Goal: Task Accomplishment & Management: Submit feedback/report problem

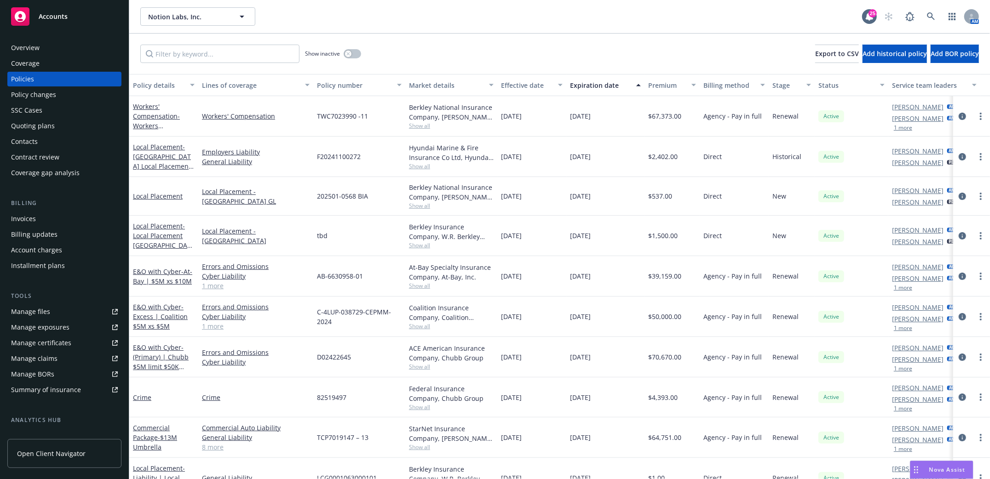
click at [26, 79] on div "Policies" at bounding box center [22, 79] width 23 height 15
click at [152, 235] on span "- Local Placement Korea GL" at bounding box center [162, 241] width 59 height 38
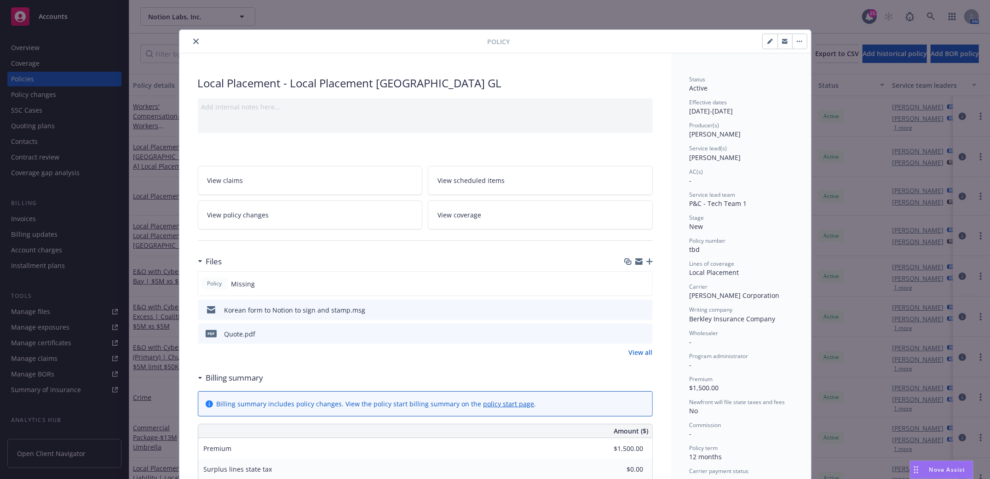
click at [762, 41] on button "button" at bounding box center [769, 41] width 15 height 15
select select "NEW"
select select "12"
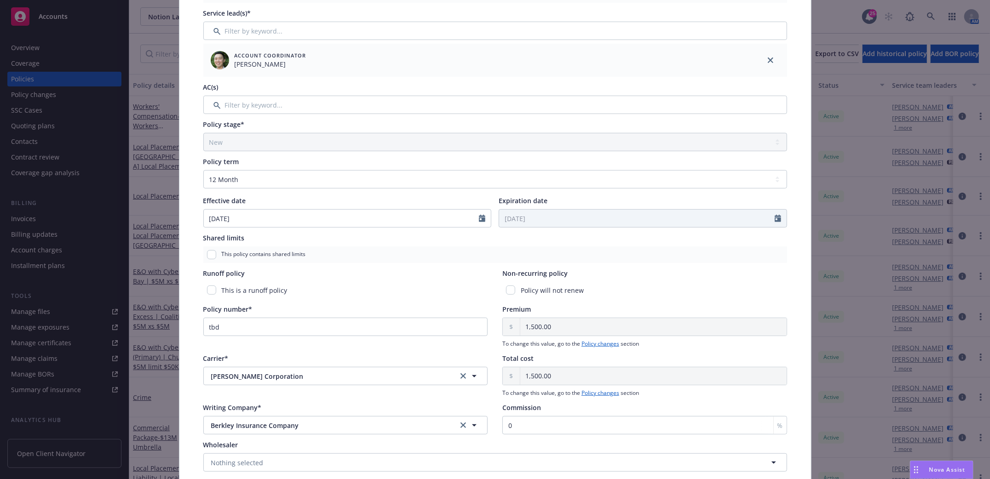
scroll to position [245, 0]
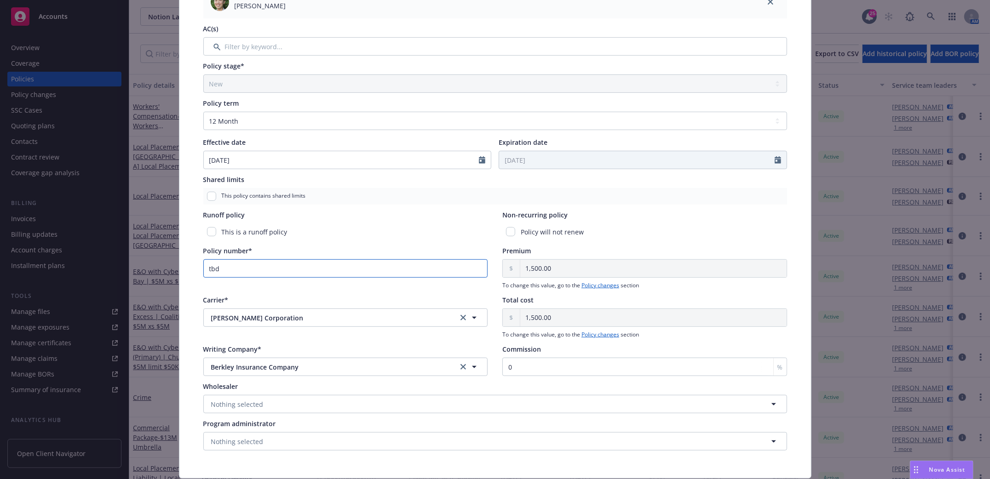
drag, startPoint x: 129, startPoint y: 278, endPoint x: 102, endPoint y: 290, distance: 29.6
click at [55, 285] on div "Edit policy details Cancel Save Policy type* Local Placement Display name Local…" at bounding box center [495, 239] width 990 height 479
paste input "1900828Q580005"
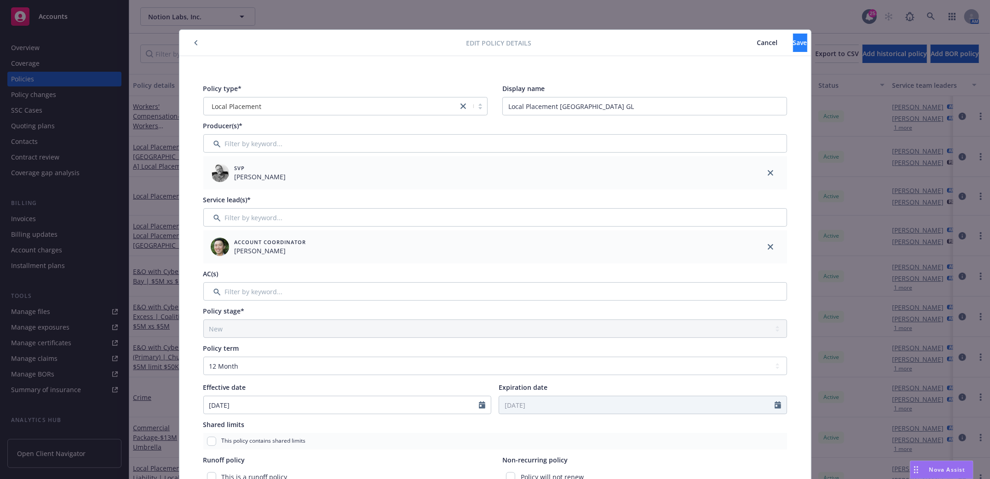
type input "1900828Q580005"
click at [793, 46] on button "Save" at bounding box center [800, 43] width 14 height 18
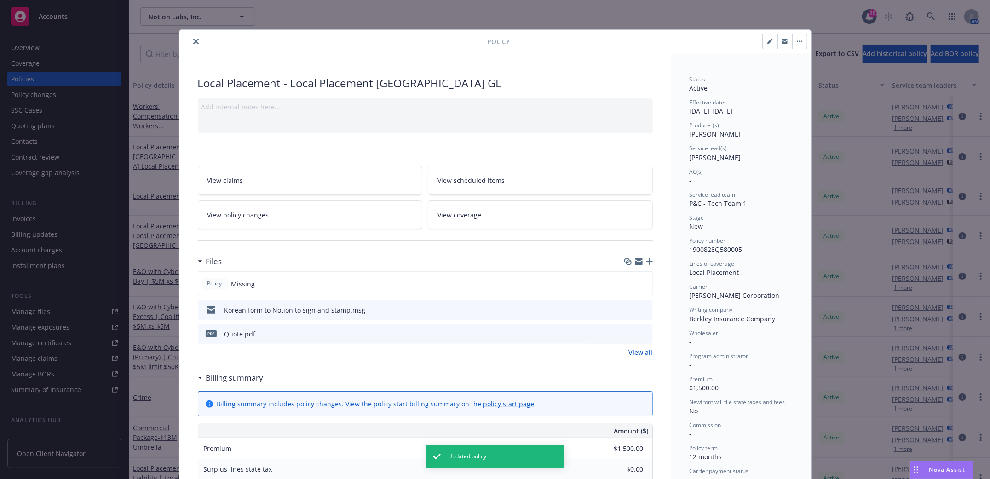
click at [190, 37] on button "close" at bounding box center [195, 41] width 11 height 11
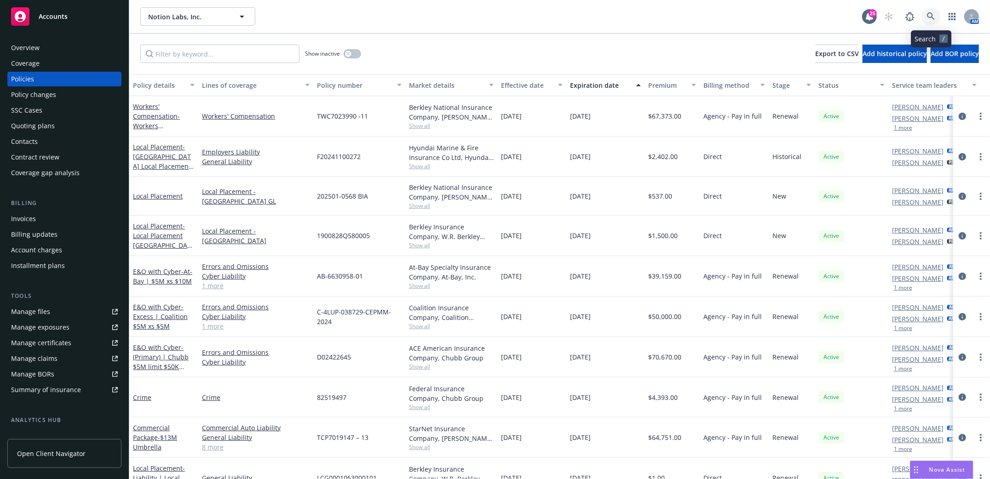
click at [927, 18] on icon at bounding box center [931, 16] width 8 height 8
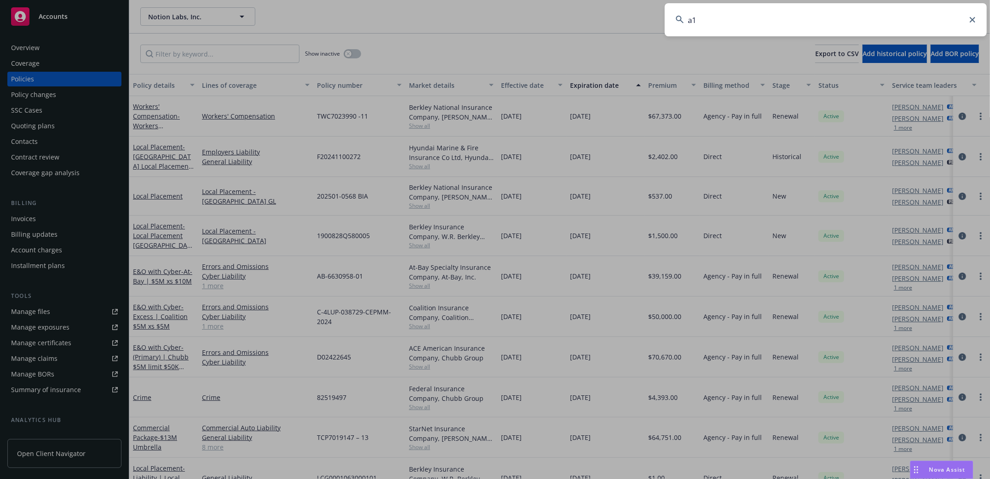
type input "a10"
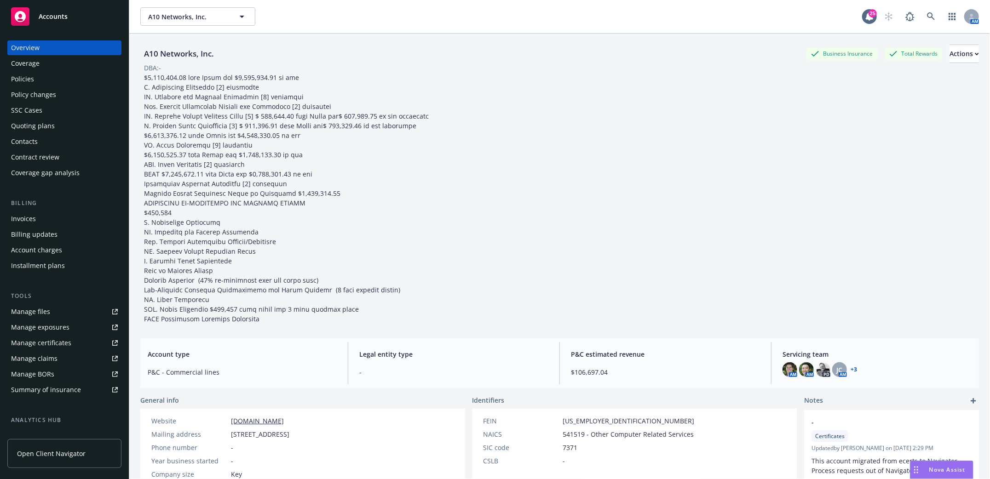
click at [23, 74] on div "Policies" at bounding box center [22, 79] width 23 height 15
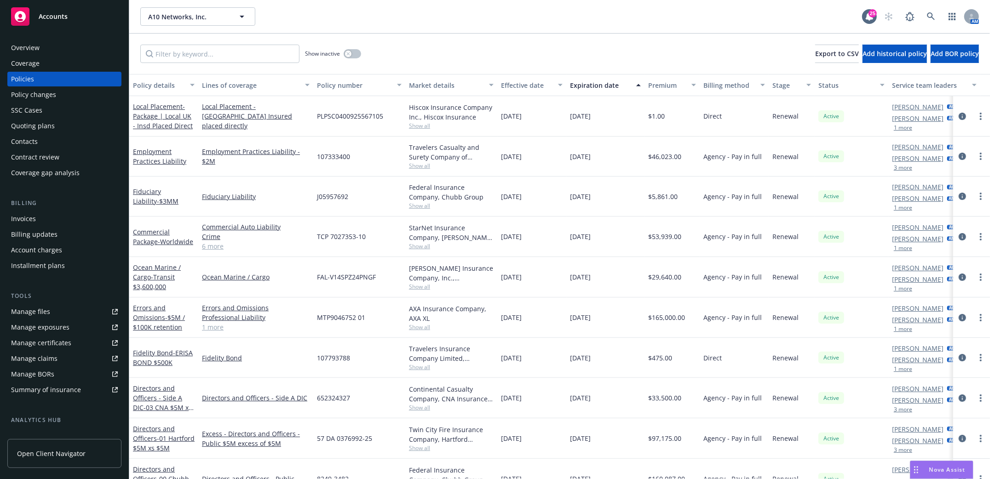
click at [10, 80] on link "Policies" at bounding box center [64, 79] width 114 height 15
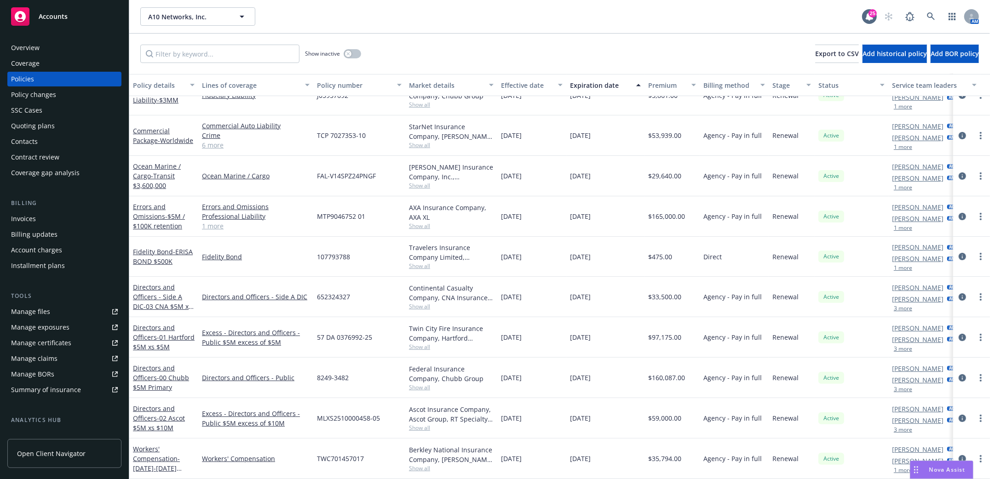
scroll to position [107, 0]
click at [933, 19] on icon at bounding box center [931, 16] width 8 height 8
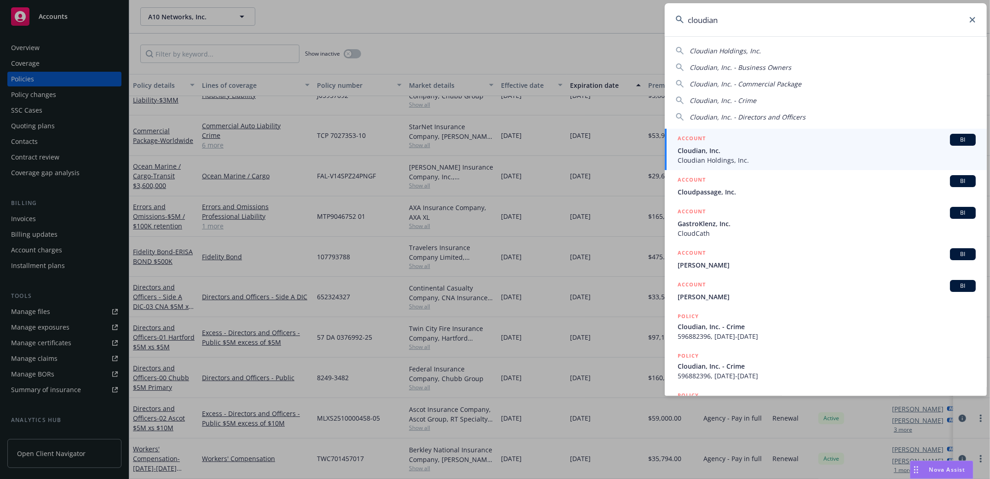
type input "cloudian"
click at [709, 155] on span "Cloudian Holdings, Inc." at bounding box center [826, 160] width 298 height 10
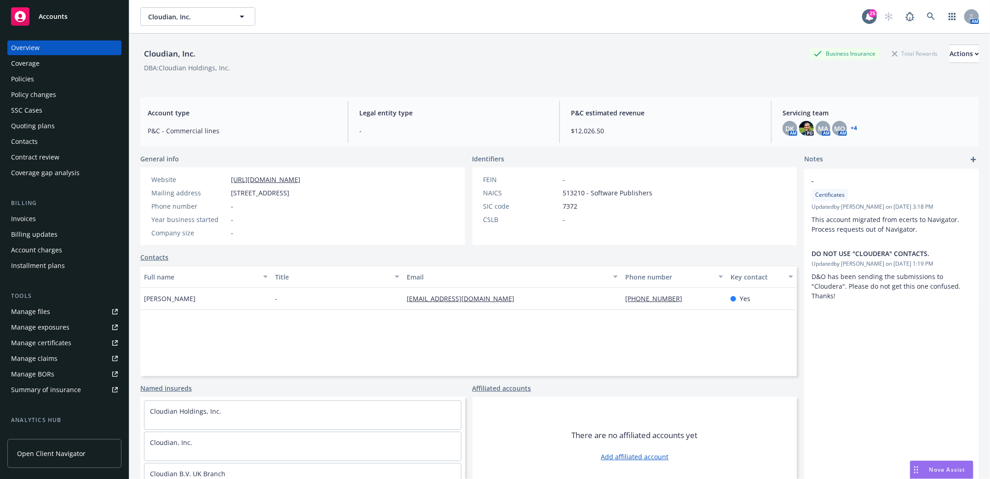
click at [40, 126] on div "Quoting plans" at bounding box center [33, 126] width 44 height 15
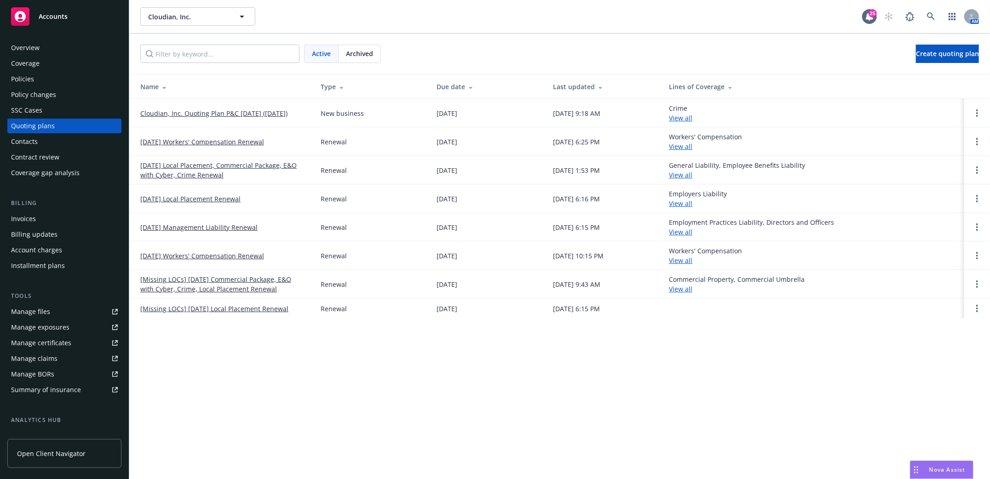
click at [199, 109] on link "Cloudian, Inc. Quoting Plan P&C NOV 2025 (2025-08-18)" at bounding box center [213, 114] width 147 height 10
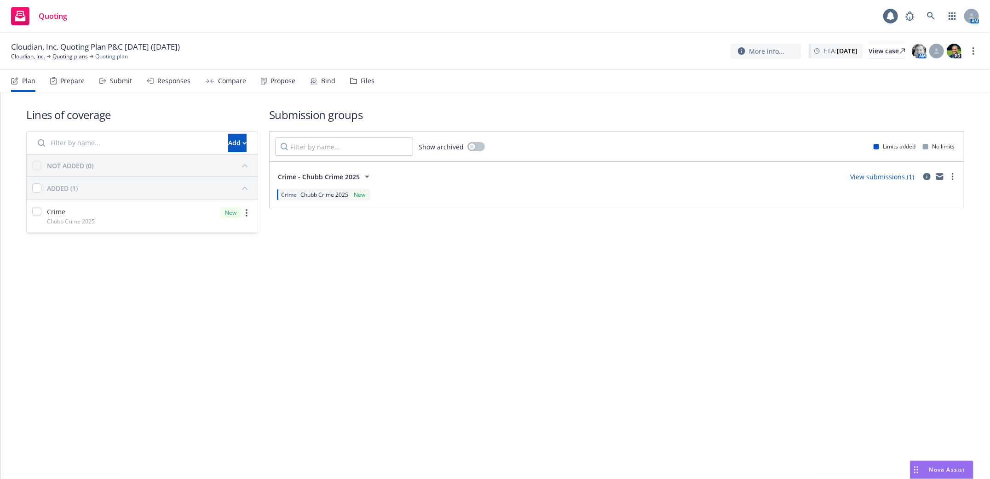
click at [115, 81] on div "Submit" at bounding box center [121, 80] width 22 height 7
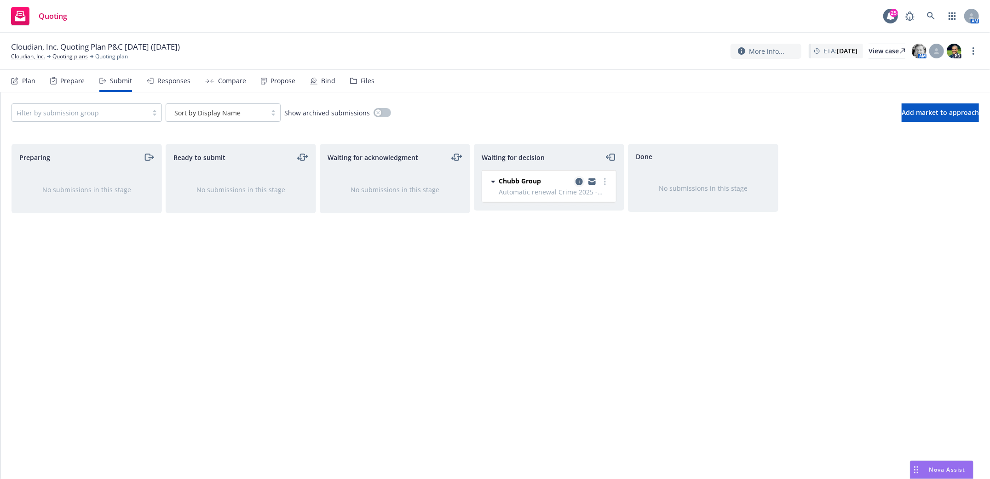
click at [578, 180] on icon "copy logging email" at bounding box center [578, 181] width 7 height 7
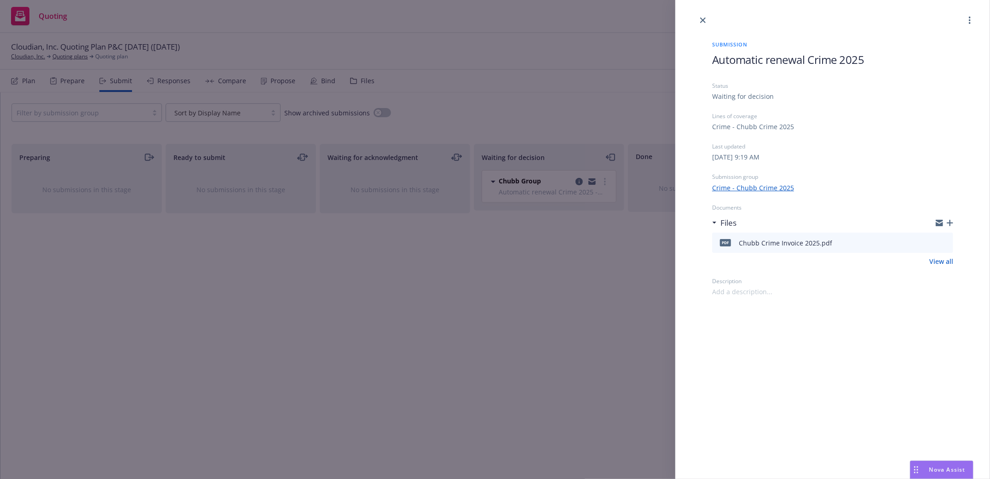
click at [953, 223] on div "Submission Automatic renewal Crime 2025 Status Waiting for decision Lines of co…" at bounding box center [832, 161] width 270 height 271
click at [950, 223] on icon "button" at bounding box center [949, 223] width 6 height 6
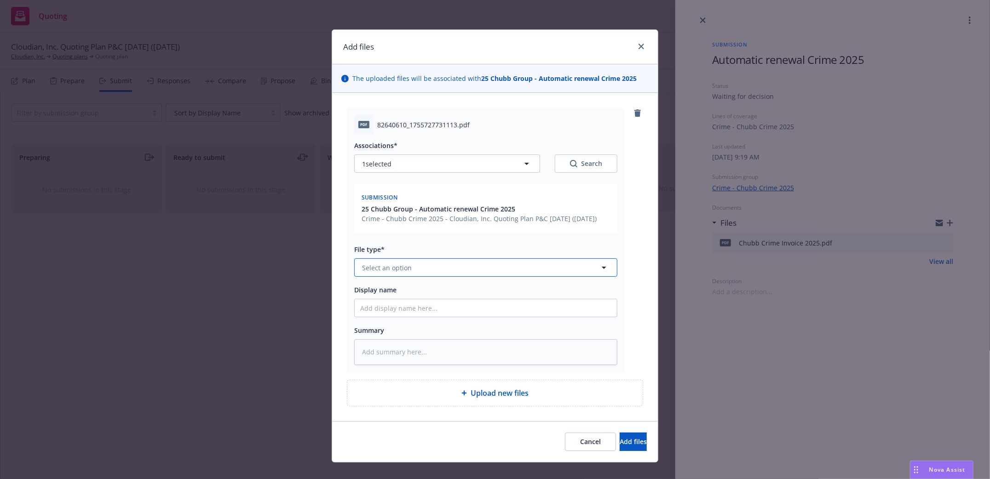
click at [512, 277] on button "Select an option" at bounding box center [485, 267] width 263 height 18
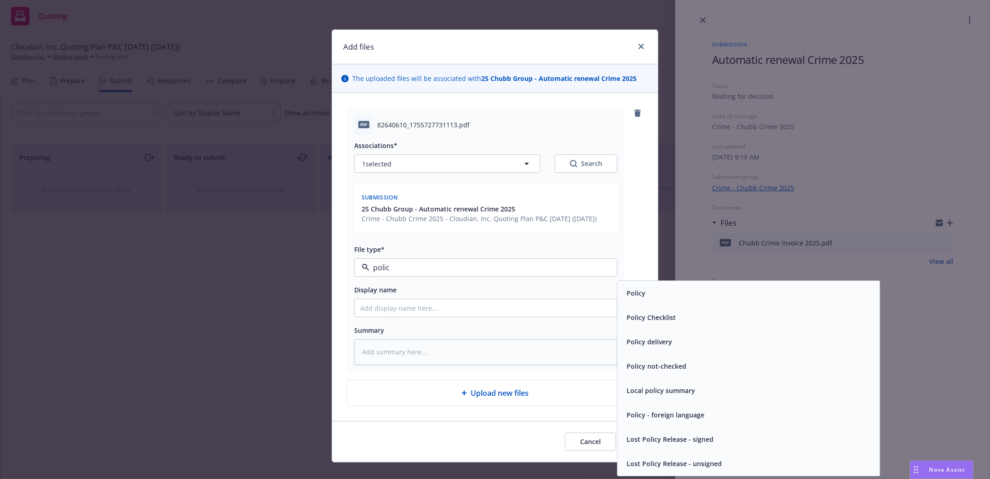
type input "policy"
click at [652, 300] on div "Policy" at bounding box center [748, 293] width 251 height 13
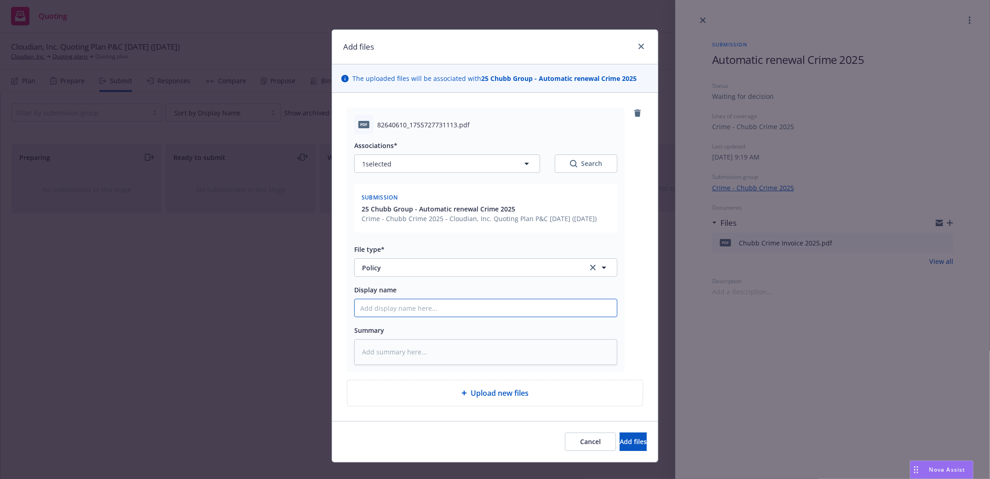
click at [402, 317] on input "Display name" at bounding box center [486, 307] width 262 height 17
type textarea "x"
type input "C"
type textarea "x"
type input "Ch"
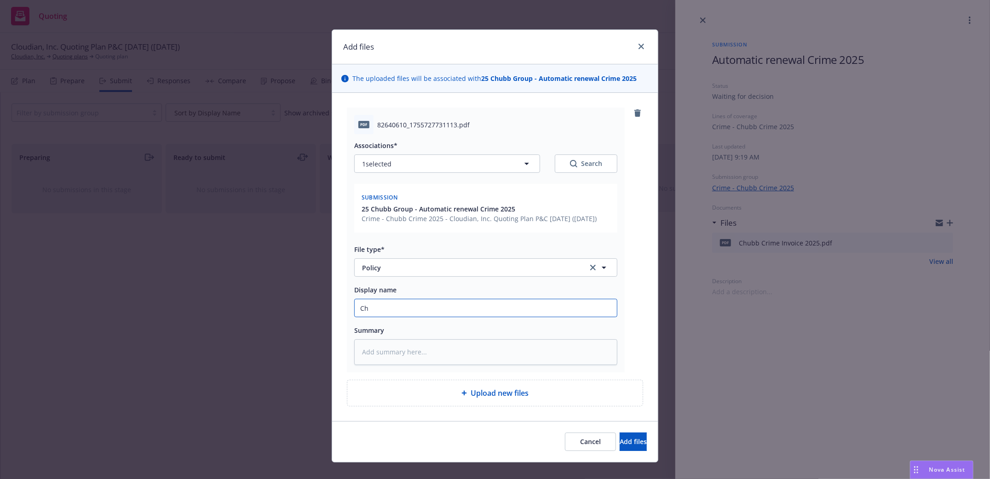
type textarea "x"
type input "Chub"
type textarea "x"
type input "Chub"
type textarea "x"
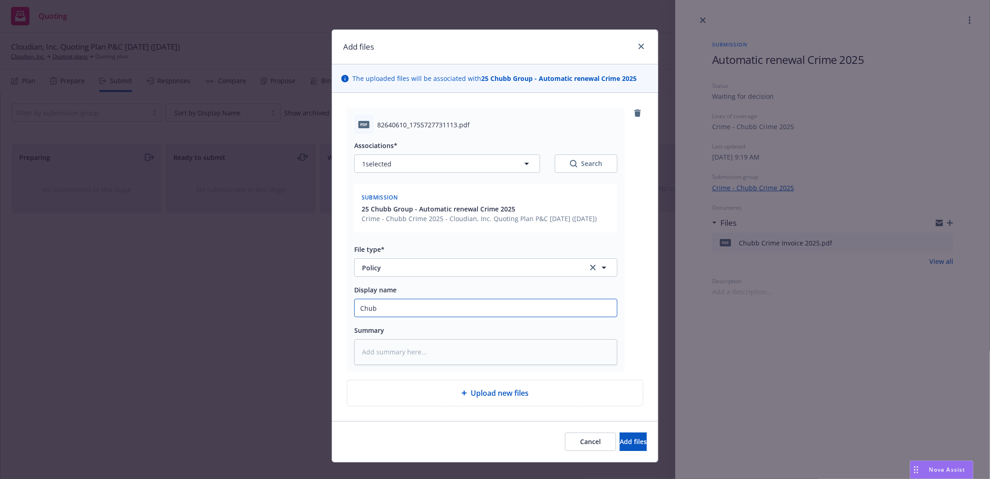
type input "Chub C"
type textarea "x"
type input "Chub Cr"
type textarea "x"
type input "Chub Cri"
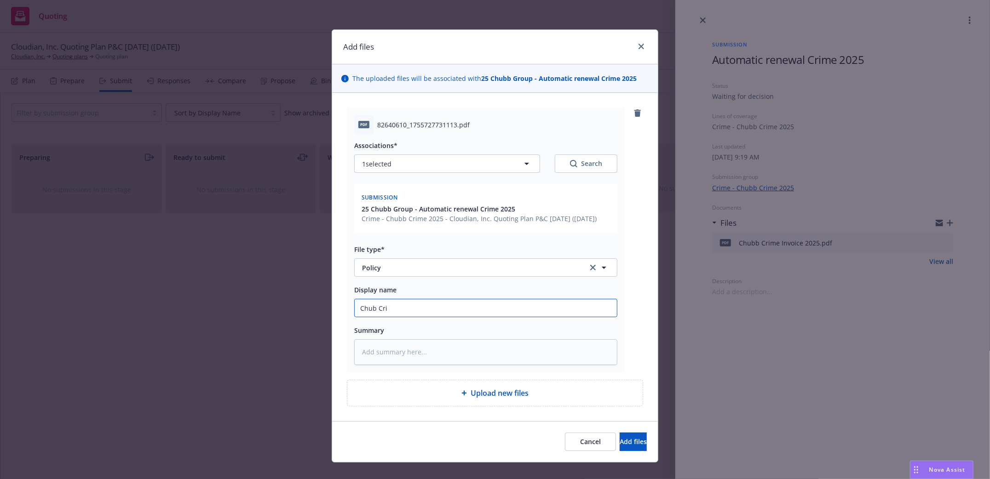
type textarea "x"
type input "Chub Crim"
type textarea "x"
type input "Chub Crime"
type textarea "x"
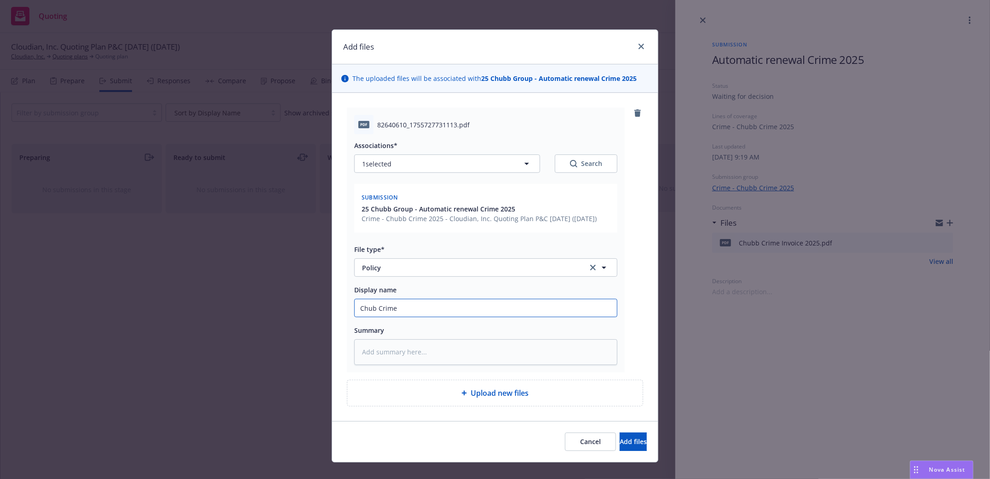
type input "Chub Crime"
type textarea "x"
type input "Chub Crime P"
type textarea "x"
type input "Chub Crime Po"
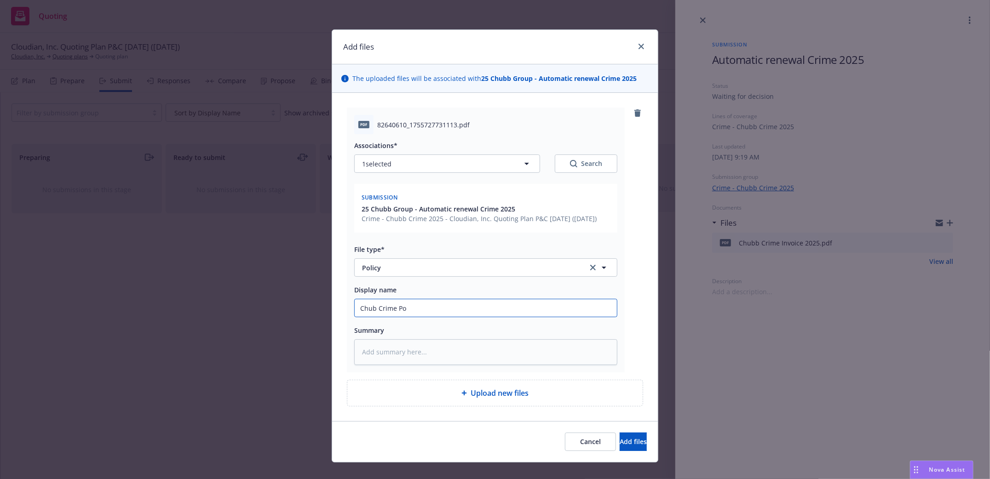
type textarea "x"
type input "Chub Crime Pol"
type textarea "x"
type input "Chub Crime Poli"
type textarea "x"
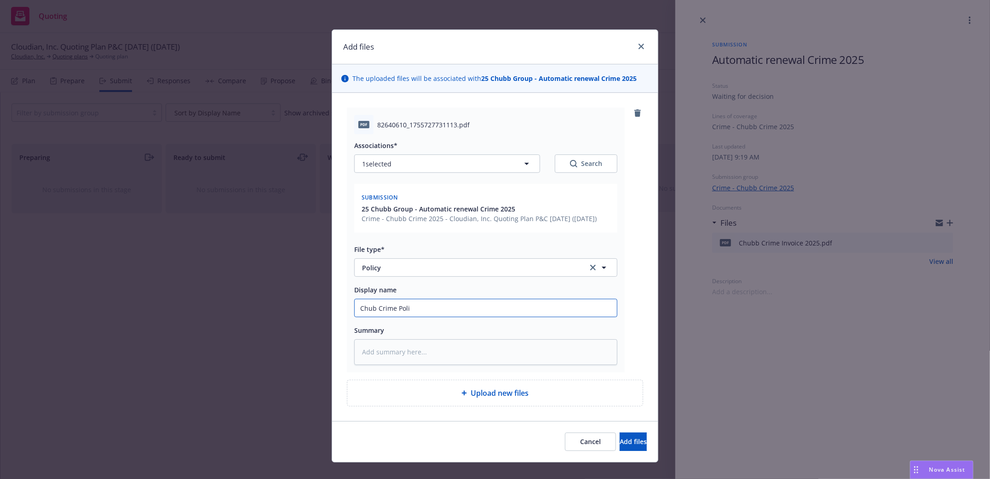
type input "Chub Crime Polic"
type textarea "x"
type input "Chub Crime Policy"
type textarea "x"
type input "Chub Crime Policy"
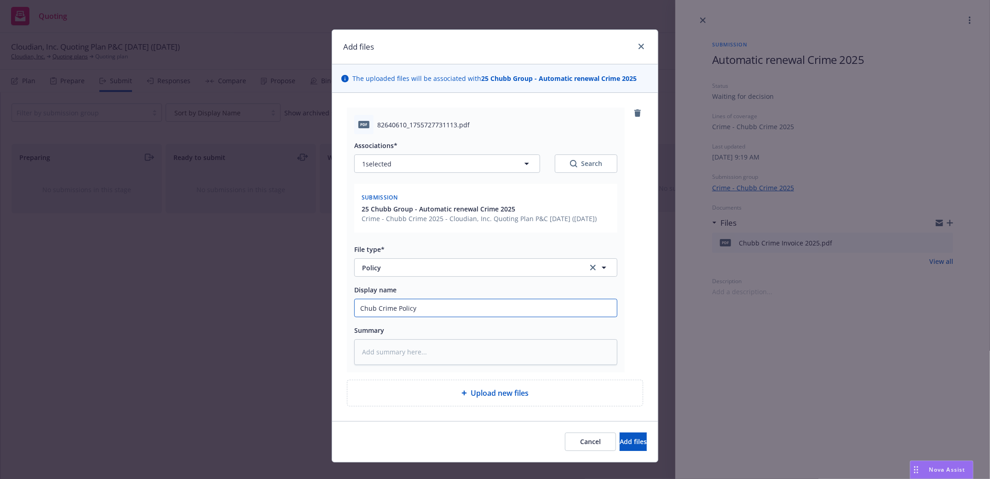
type textarea "x"
type input "Chub Crime Policy 2"
type textarea "x"
type input "Chub Crime Policy 20"
type textarea "x"
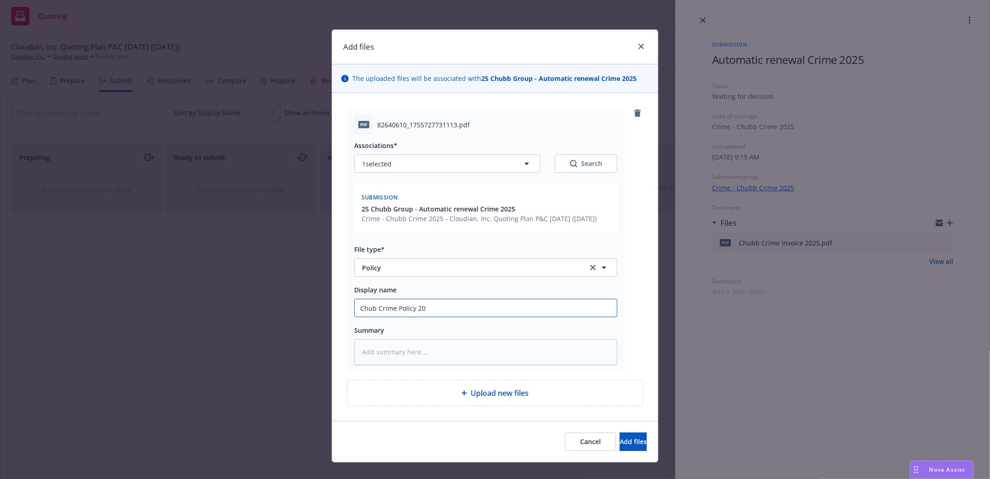
type input "Chub Crime Policy 202"
type textarea "x"
type input "Chub Crime Policy 2025"
click at [368, 317] on input "Chub Crime Policy 2025" at bounding box center [486, 307] width 262 height 17
type textarea "x"
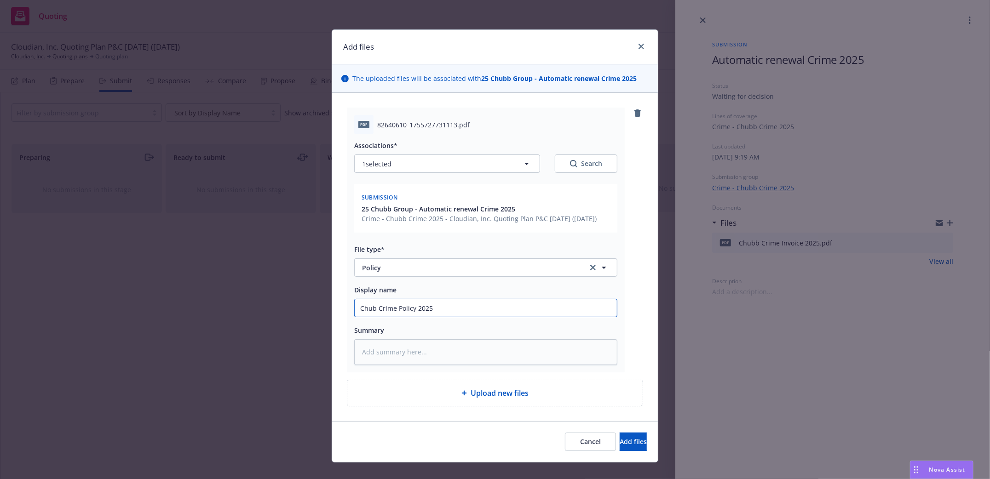
type input "Chudb Crime Policy 2025"
type textarea "x"
type input "Chubdb Crime Policy 2025"
type textarea "x"
type input "Chubb Crime Policy 2025"
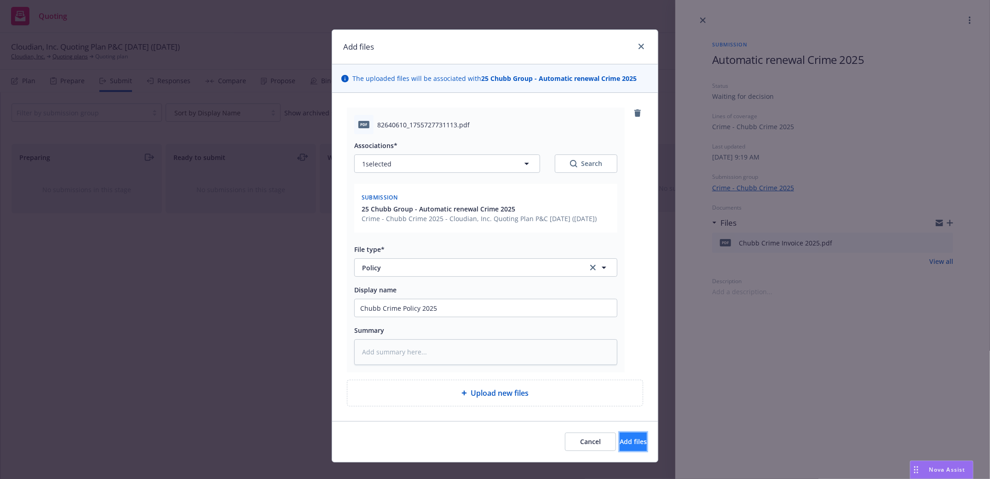
click at [619, 446] on span "Add files" at bounding box center [632, 441] width 27 height 9
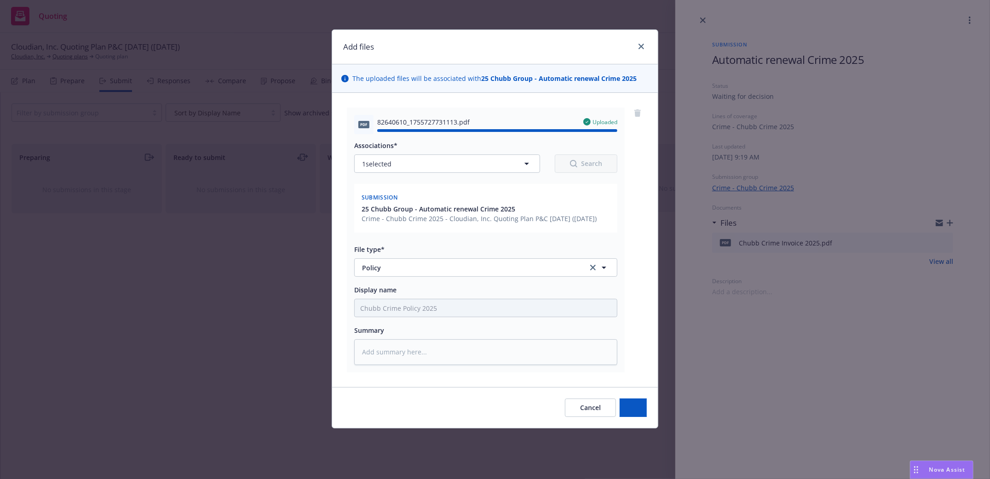
type textarea "x"
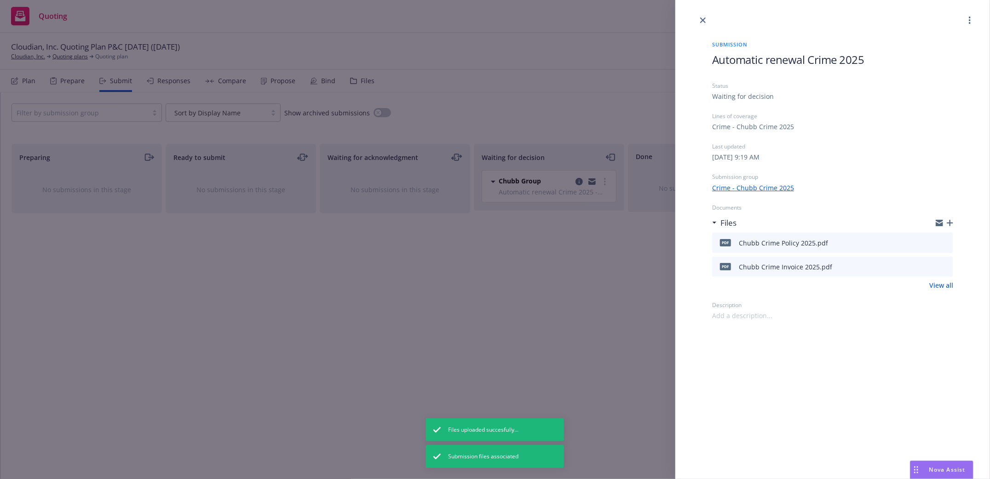
drag, startPoint x: 703, startPoint y: 16, endPoint x: 698, endPoint y: 16, distance: 5.5
click at [702, 16] on link "close" at bounding box center [702, 20] width 11 height 11
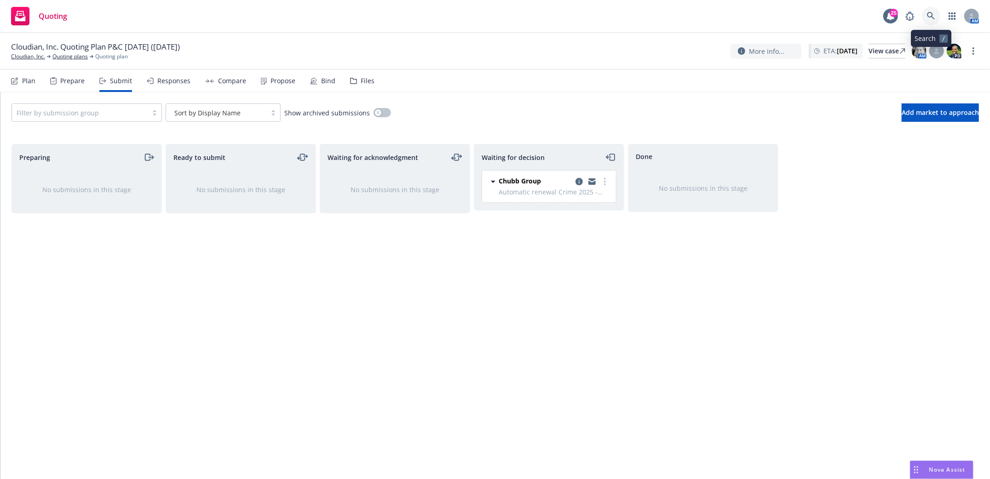
click at [931, 15] on icon at bounding box center [931, 16] width 8 height 8
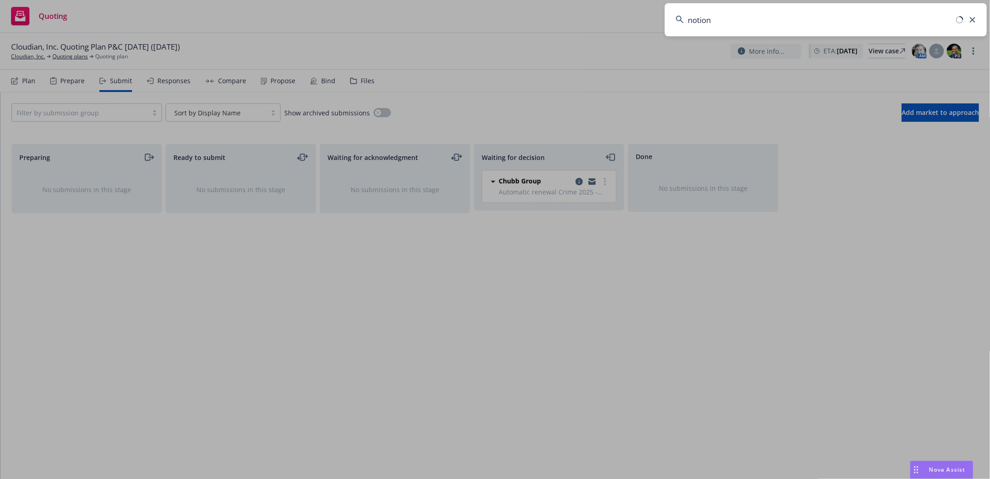
type input "notion"
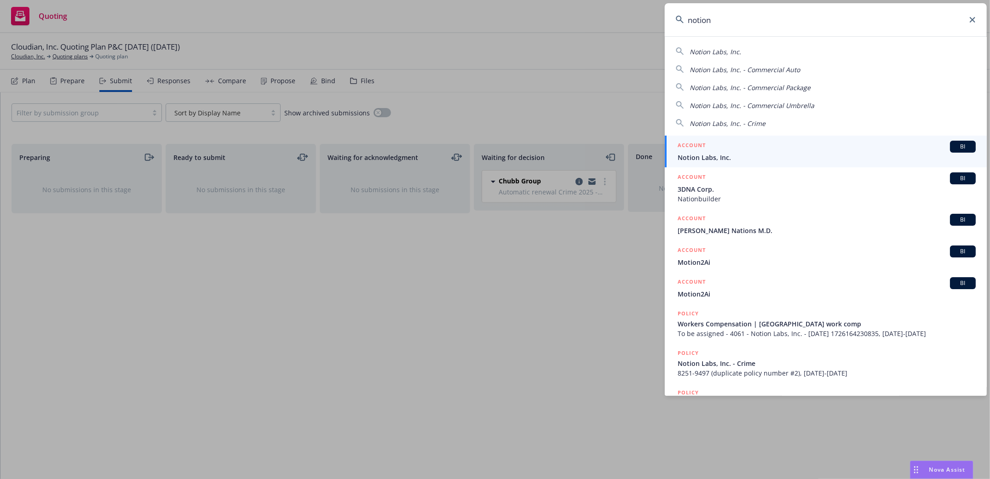
click at [696, 158] on span "Notion Labs, Inc." at bounding box center [826, 158] width 298 height 10
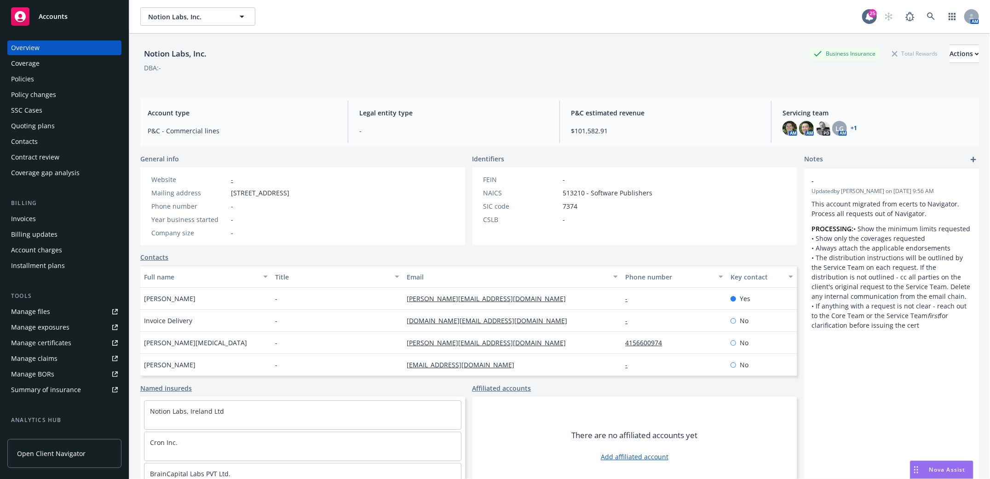
click at [20, 80] on div "Policies" at bounding box center [22, 79] width 23 height 15
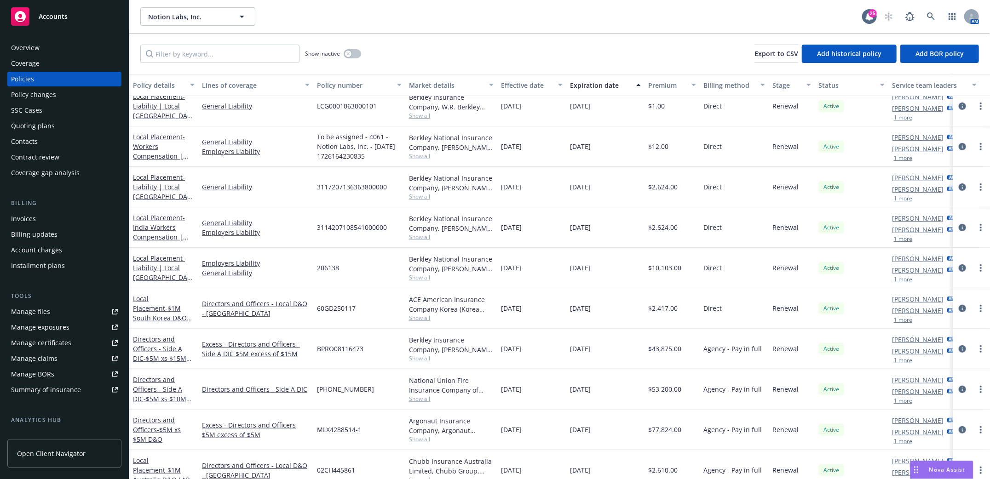
scroll to position [341, 0]
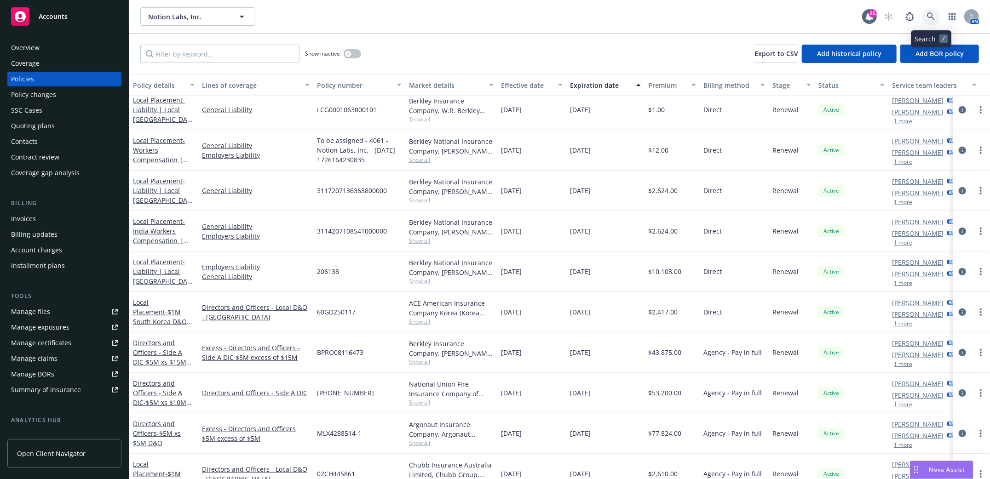
click at [929, 16] on icon at bounding box center [931, 16] width 8 height 8
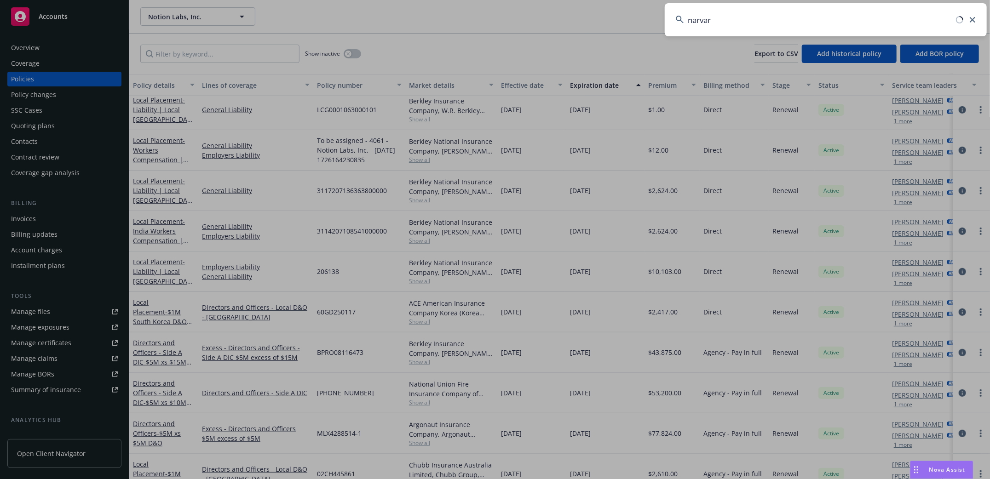
type input "narvar"
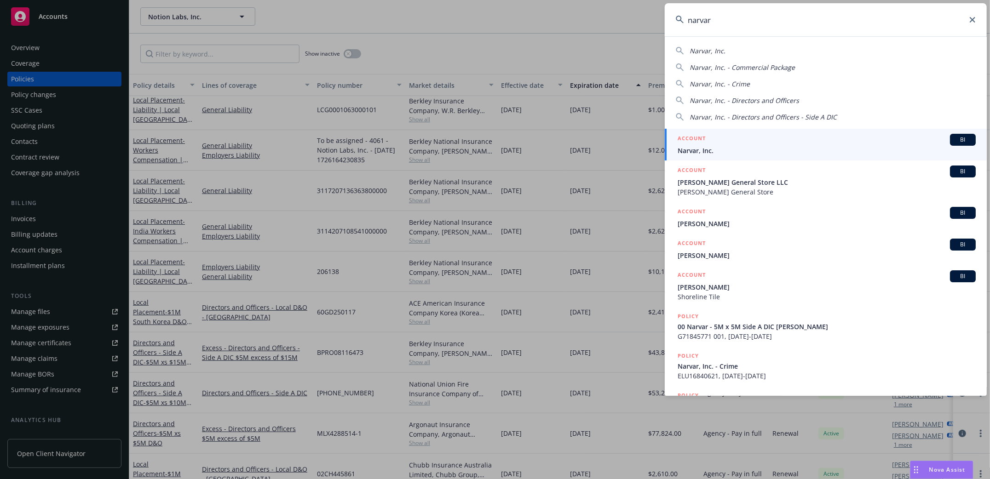
click at [692, 149] on span "Narvar, Inc." at bounding box center [826, 151] width 298 height 10
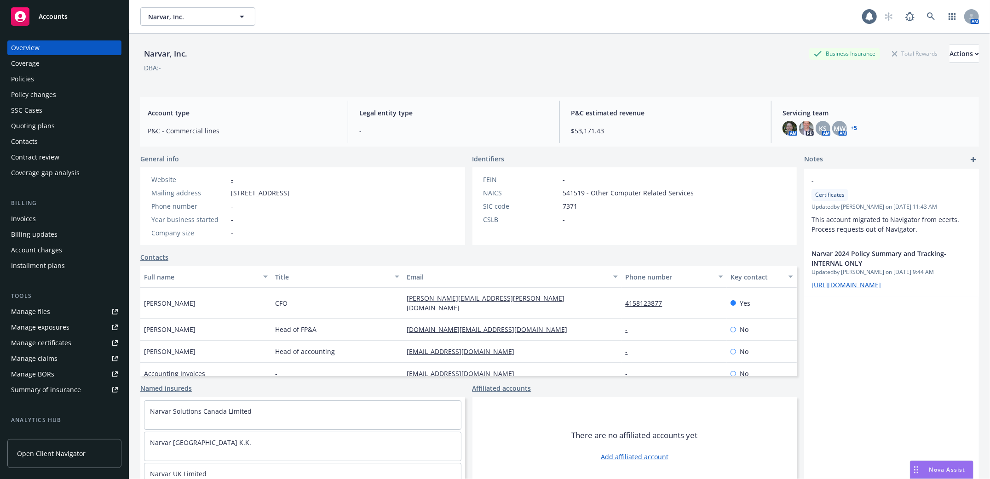
click at [24, 219] on div "Invoices" at bounding box center [23, 219] width 25 height 15
